Goal: Navigation & Orientation: Find specific page/section

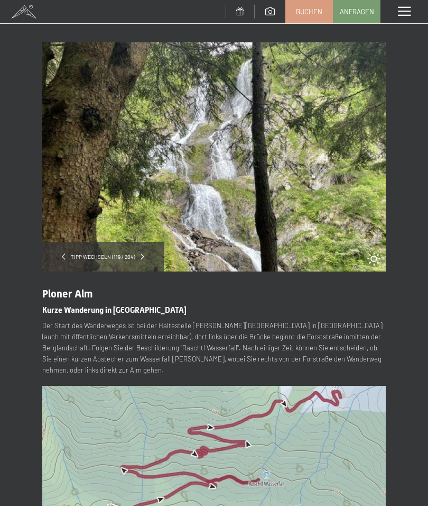
click at [130, 256] on span "Tipp wechseln (119 / 204)" at bounding box center [103, 256] width 75 height 7
click at [130, 267] on div "Tipp wechseln (119 / 204)" at bounding box center [103, 257] width 122 height 30
click at [100, 259] on span "Tipp wechseln (119 / 204)" at bounding box center [103, 256] width 75 height 7
click at [124, 263] on div "Tipp wechseln (119 / 204)" at bounding box center [103, 257] width 122 height 30
click at [138, 256] on span "Tipp wechseln (119 / 204)" at bounding box center [103, 256] width 75 height 7
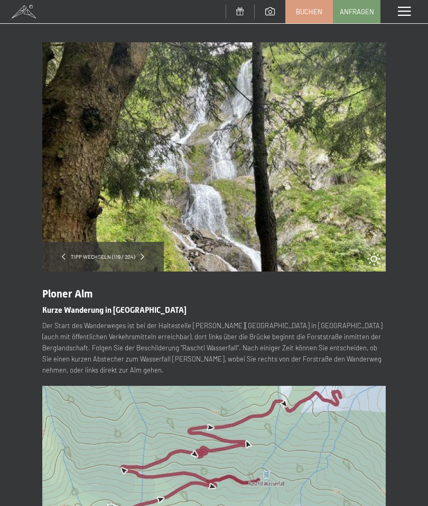
click at [132, 262] on div "Tipp wechseln (119 / 204)" at bounding box center [103, 257] width 122 height 30
click at [133, 261] on div "Tipp wechseln (119 / 204)" at bounding box center [103, 257] width 122 height 30
click at [83, 263] on div "Tipp wechseln (119 / 204)" at bounding box center [103, 257] width 122 height 30
click at [71, 262] on div "Tipp wechseln (119 / 204)" at bounding box center [103, 257] width 122 height 30
